Goal: Task Accomplishment & Management: Manage account settings

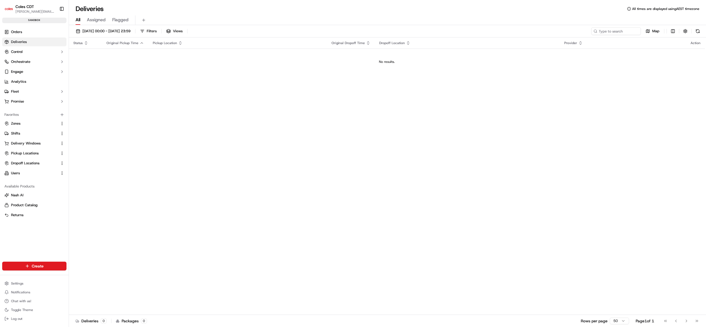
click at [577, 218] on div "Status Original Pickup Time Pickup Location Original Dropoff Time Dropoff Locat…" at bounding box center [387, 176] width 636 height 277
click at [29, 144] on span "Delivery Windows" at bounding box center [26, 143] width 30 height 5
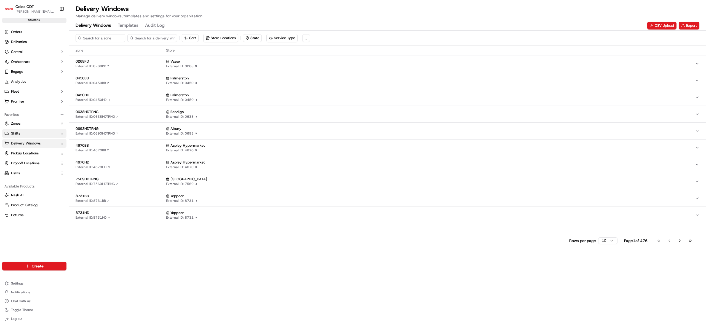
click at [29, 136] on link "Shifts" at bounding box center [30, 133] width 53 height 5
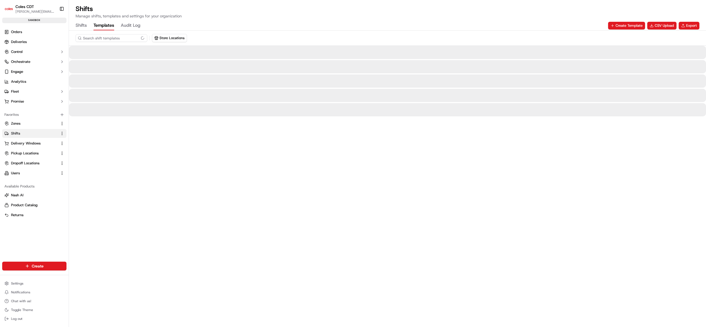
click at [105, 30] on button "Templates" at bounding box center [104, 25] width 21 height 9
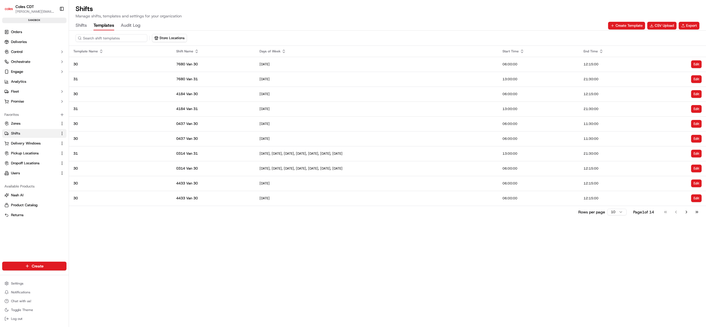
click at [105, 28] on button "Templates" at bounding box center [104, 25] width 21 height 9
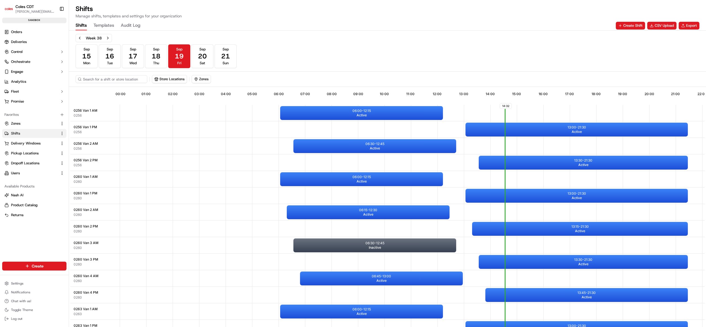
click at [77, 28] on button "Shifts" at bounding box center [81, 25] width 11 height 9
